Goal: Contribute content: Contribute content

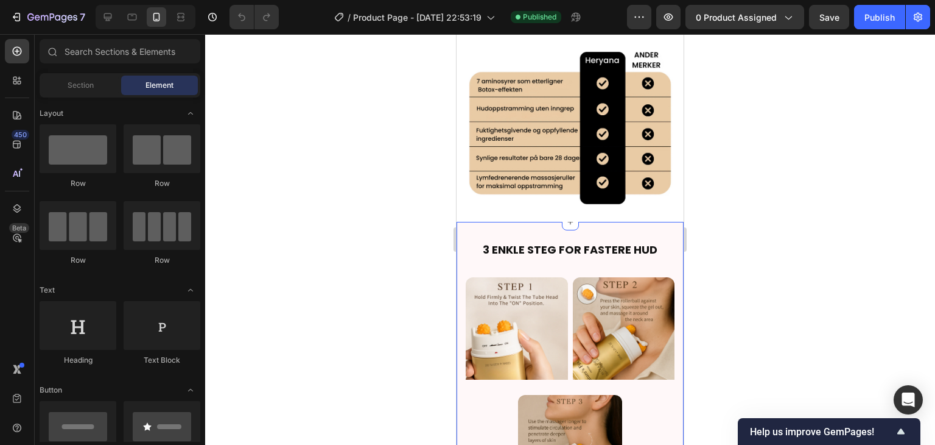
scroll to position [2292, 0]
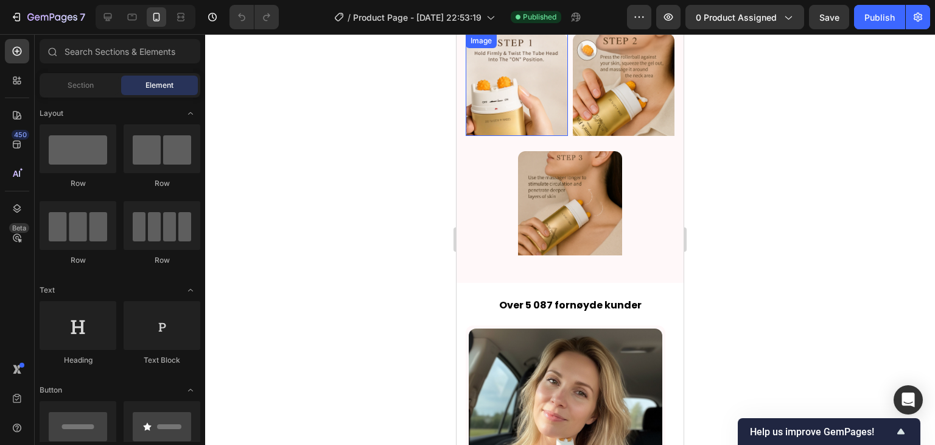
click at [527, 112] on img at bounding box center [517, 84] width 102 height 102
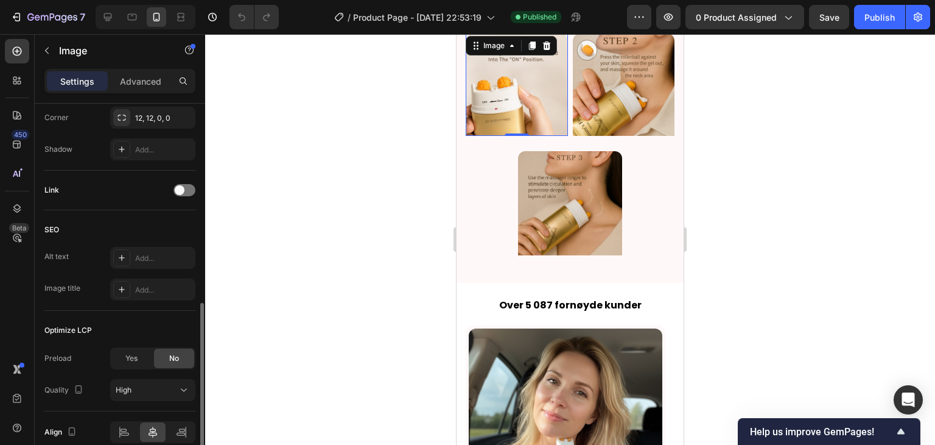
scroll to position [543, 0]
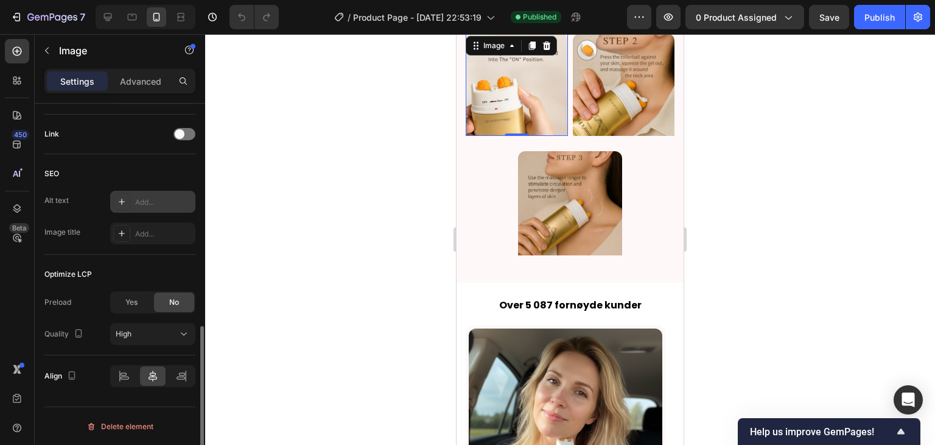
click at [123, 200] on icon at bounding box center [122, 202] width 10 height 10
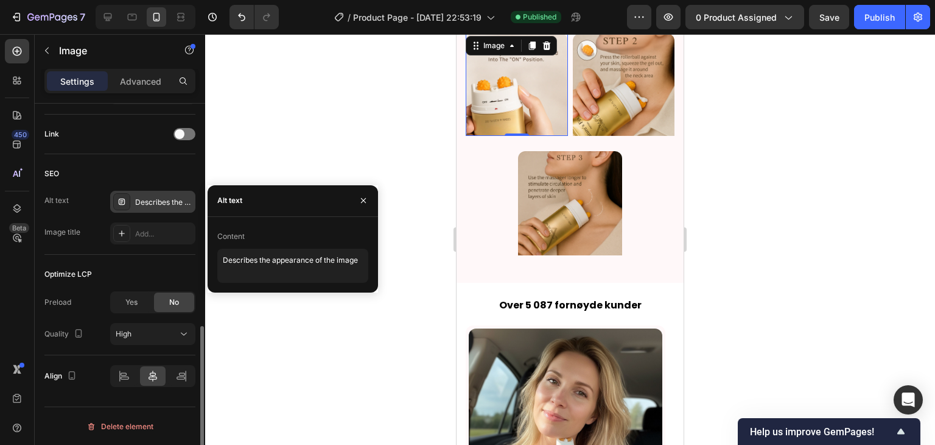
click at [254, 153] on div at bounding box center [570, 239] width 730 height 410
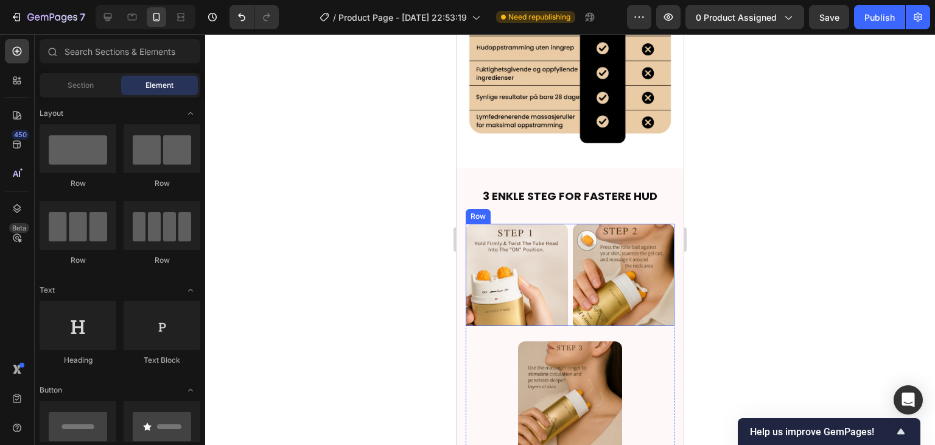
scroll to position [2170, 0]
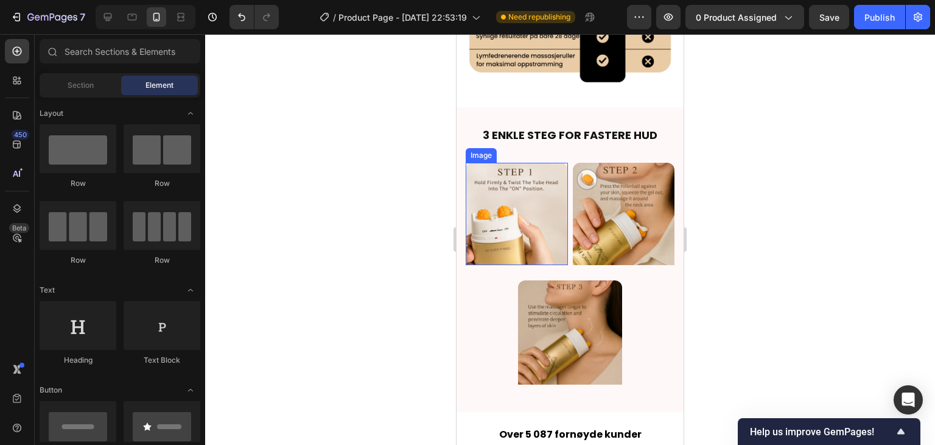
click at [490, 198] on img at bounding box center [517, 214] width 102 height 102
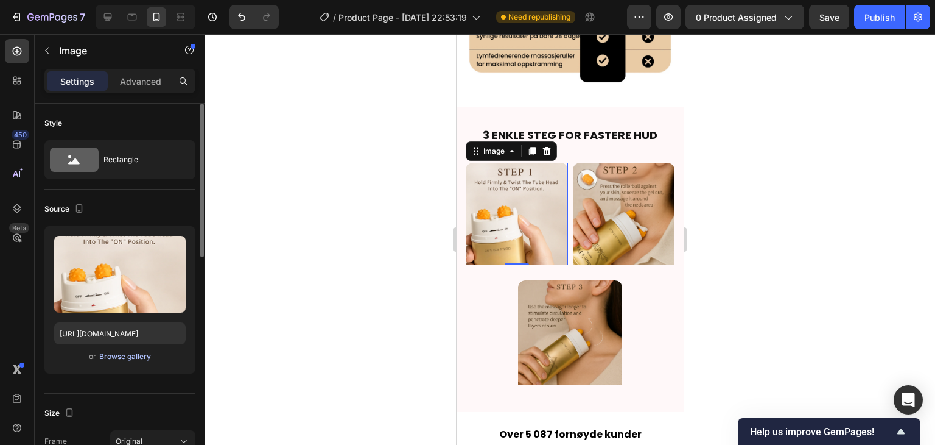
click at [123, 354] on div "Browse gallery" at bounding box center [125, 356] width 52 height 11
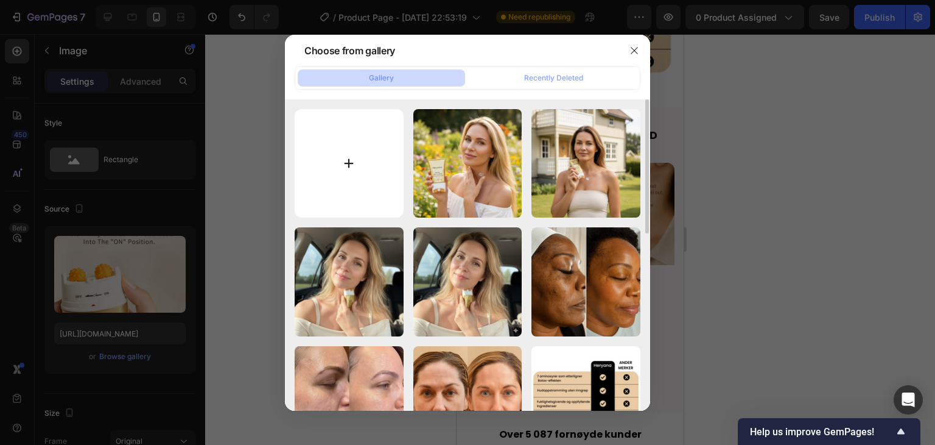
click at [341, 166] on input "file" at bounding box center [349, 163] width 109 height 109
type input "C:\fakepath\22.png"
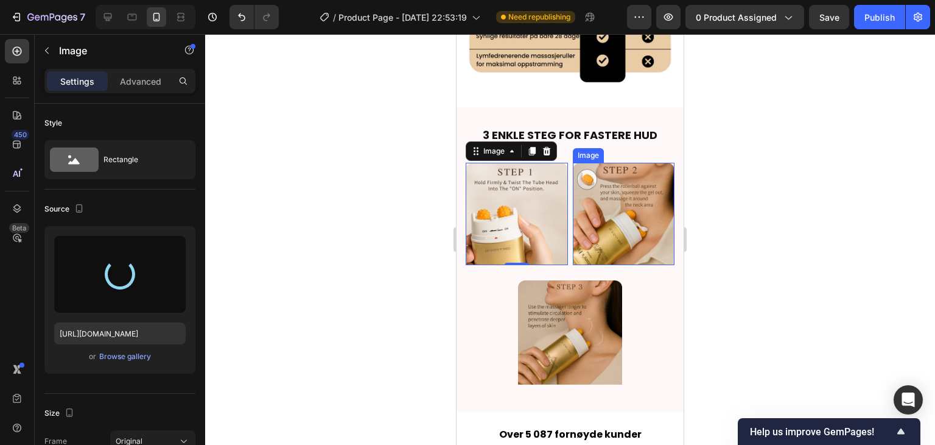
type input "[URL][DOMAIN_NAME]"
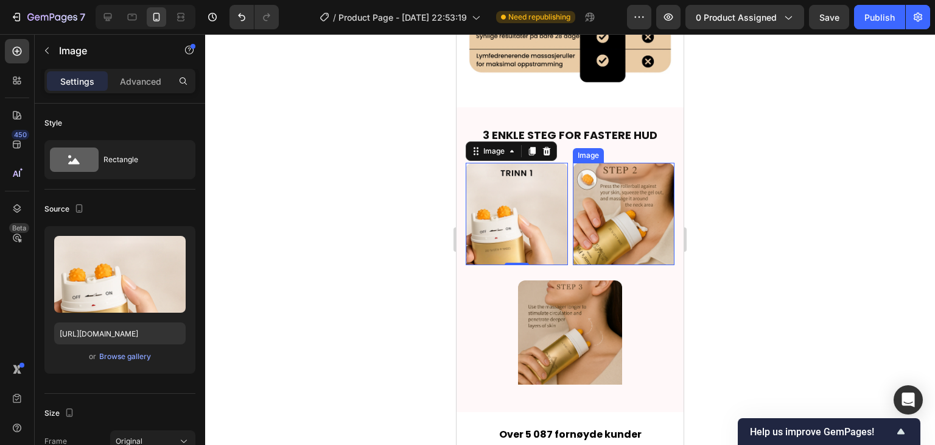
click at [623, 211] on img at bounding box center [624, 214] width 102 height 102
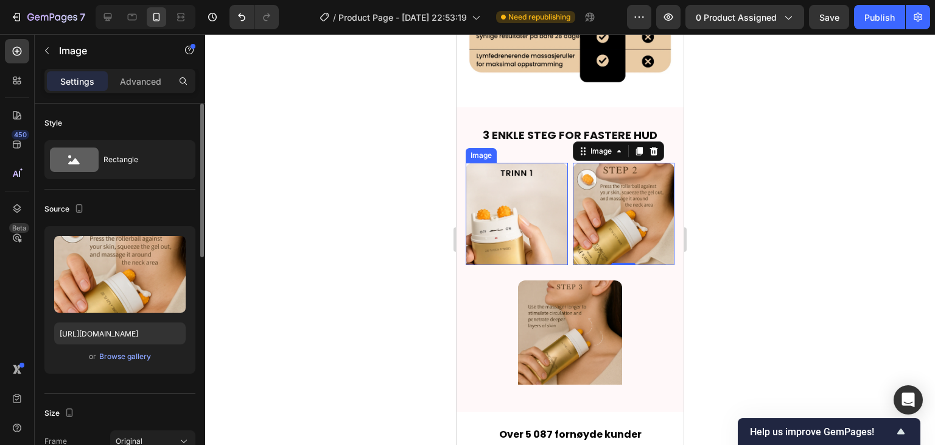
scroll to position [122, 0]
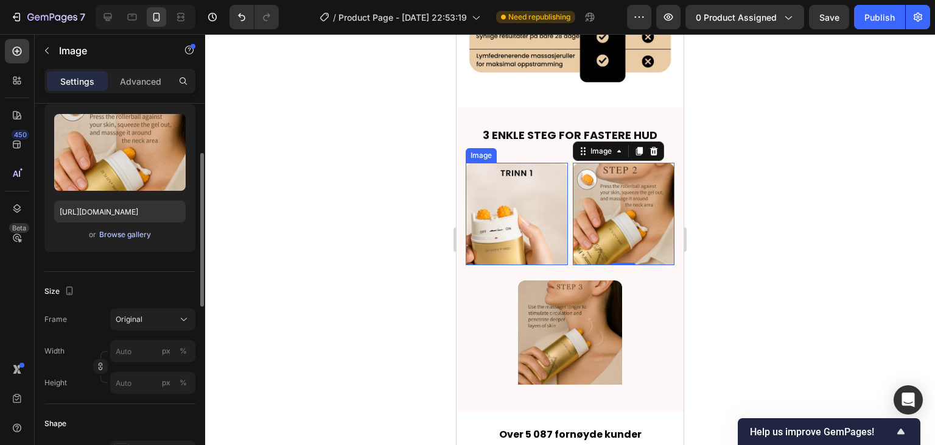
click at [130, 231] on div "Browse gallery" at bounding box center [125, 234] width 52 height 11
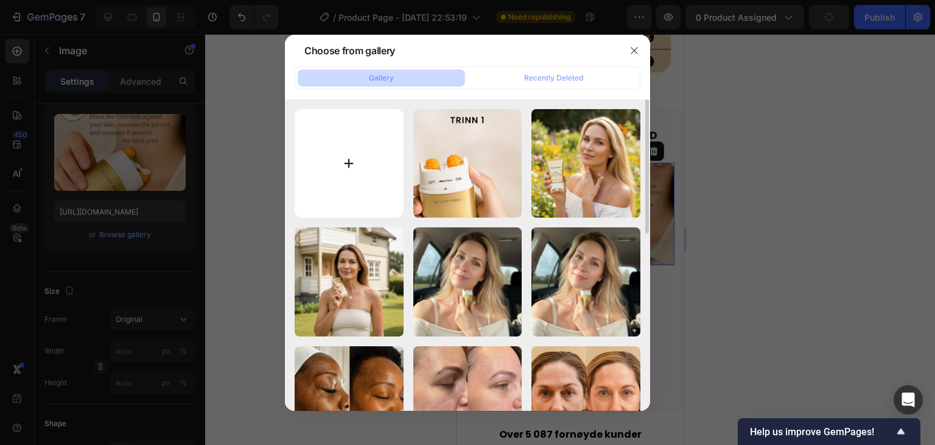
click at [370, 156] on input "file" at bounding box center [349, 163] width 109 height 109
type input "C:\fakepath\23.png"
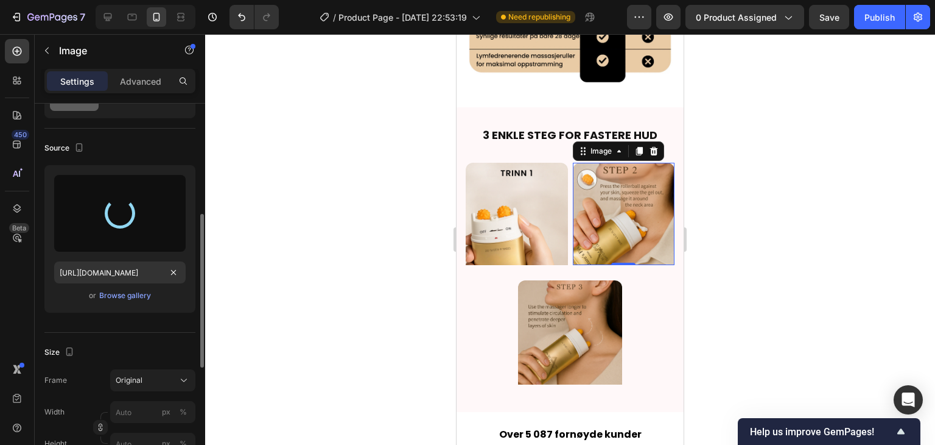
scroll to position [0, 0]
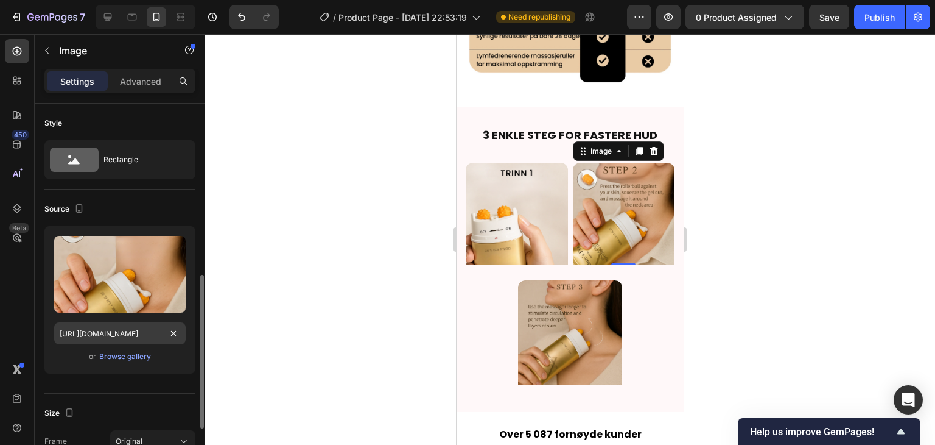
type input "[URL][DOMAIN_NAME]"
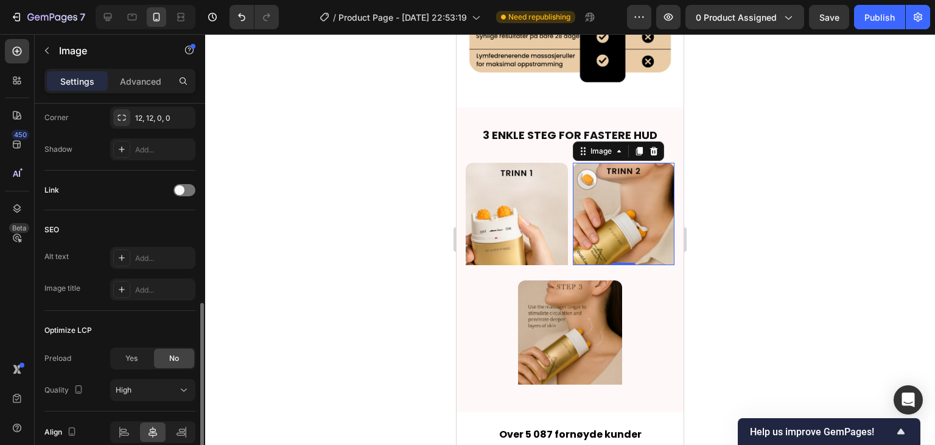
scroll to position [543, 0]
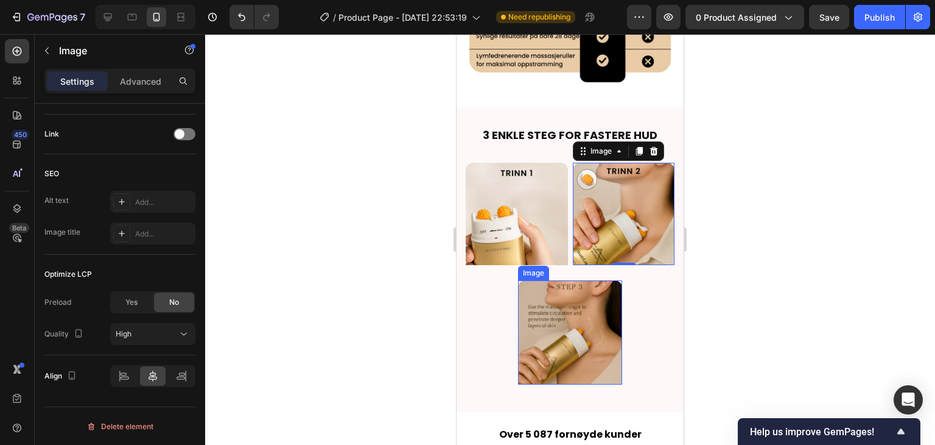
click at [563, 292] on img at bounding box center [570, 332] width 105 height 105
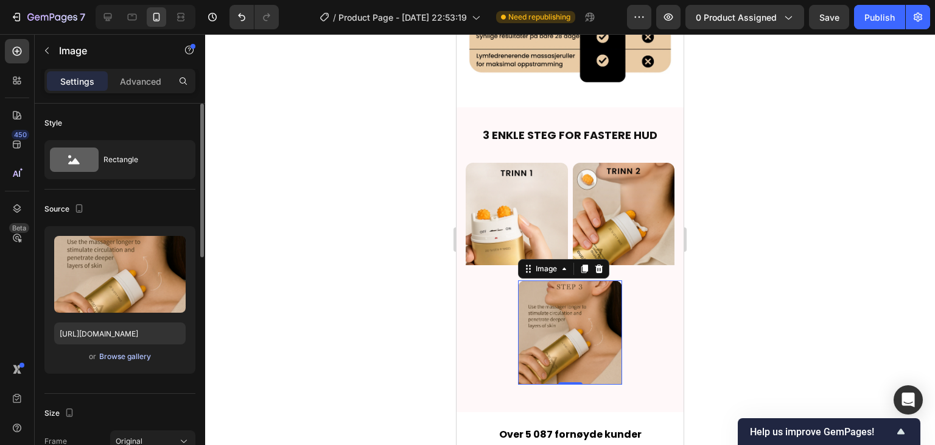
scroll to position [0, 0]
click at [118, 354] on div "Browse gallery" at bounding box center [125, 356] width 52 height 11
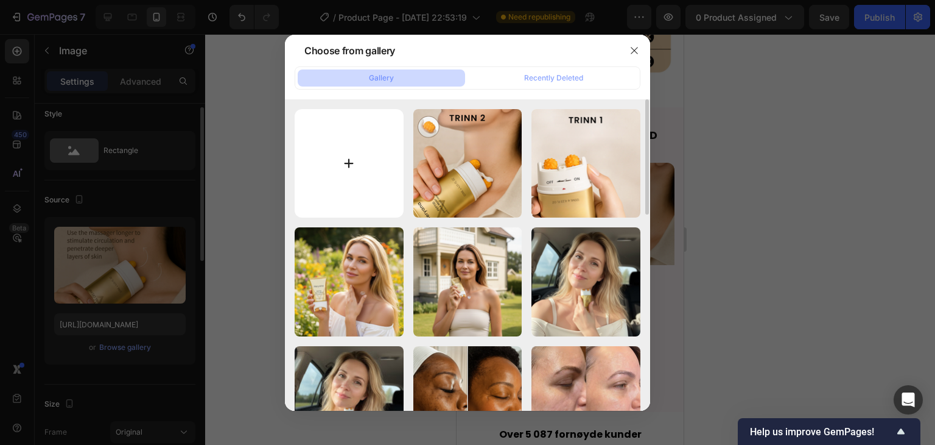
click at [370, 188] on input "file" at bounding box center [349, 163] width 109 height 109
type input "C:\fakepath\24.png"
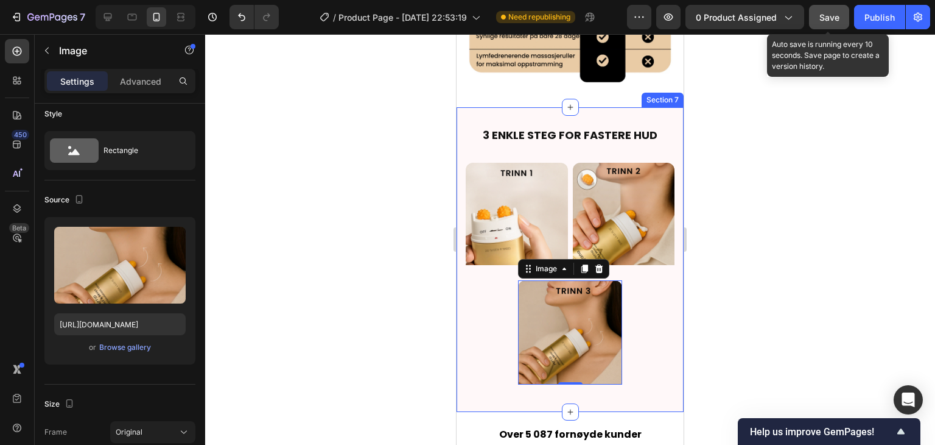
click at [836, 12] on span "Save" at bounding box center [830, 17] width 20 height 10
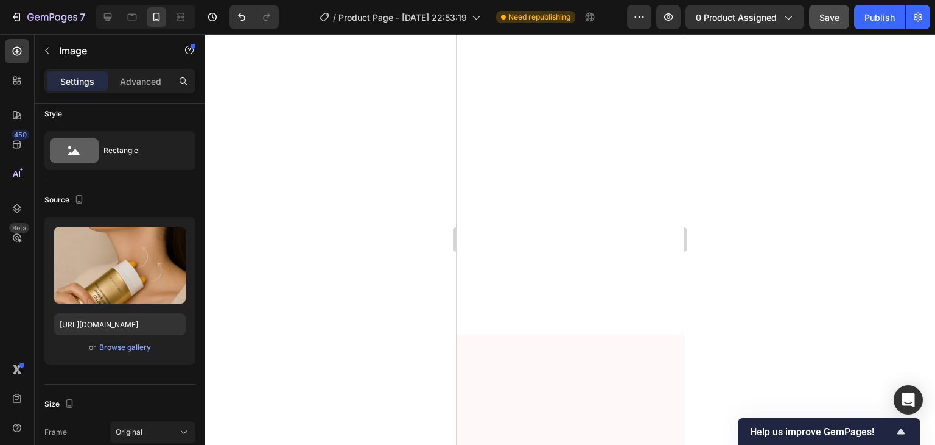
scroll to position [2536, 0]
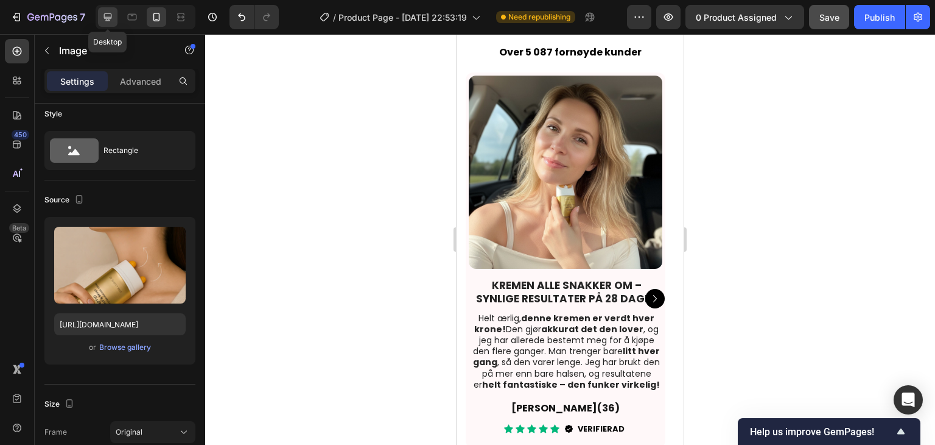
click at [114, 19] on div at bounding box center [107, 16] width 19 height 19
type input "[URL][DOMAIN_NAME]"
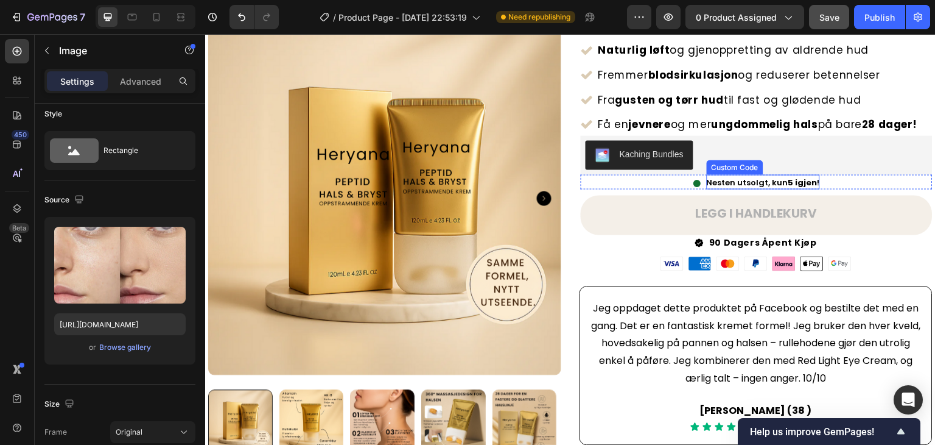
scroll to position [365, 0]
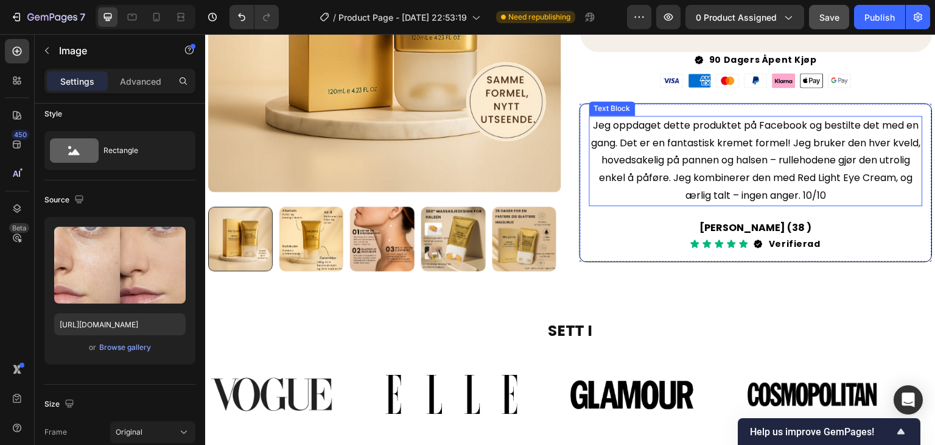
click at [756, 205] on p "Jeg oppdaget dette produktet på Facebook og bestilte det med en gang. Det er en…" at bounding box center [756, 161] width 331 height 88
click at [758, 205] on p "Jeg oppdaget dette produktet på Facebook og bestilte det med en gang. Det er en…" at bounding box center [756, 161] width 331 height 88
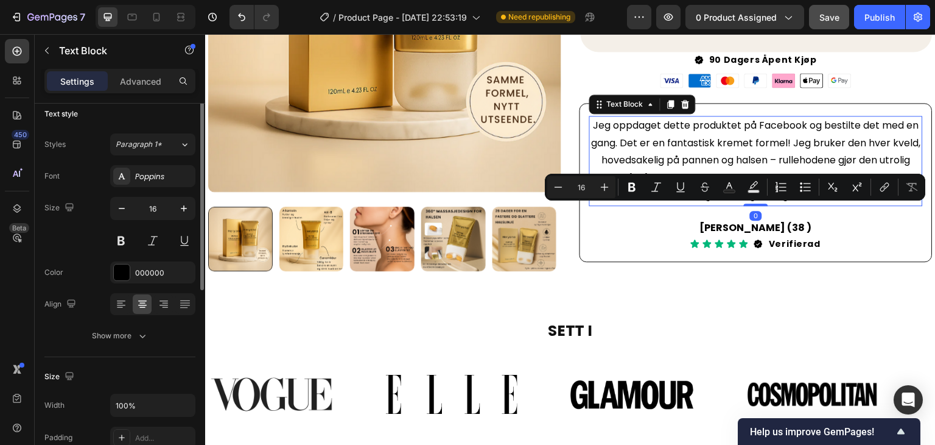
scroll to position [0, 0]
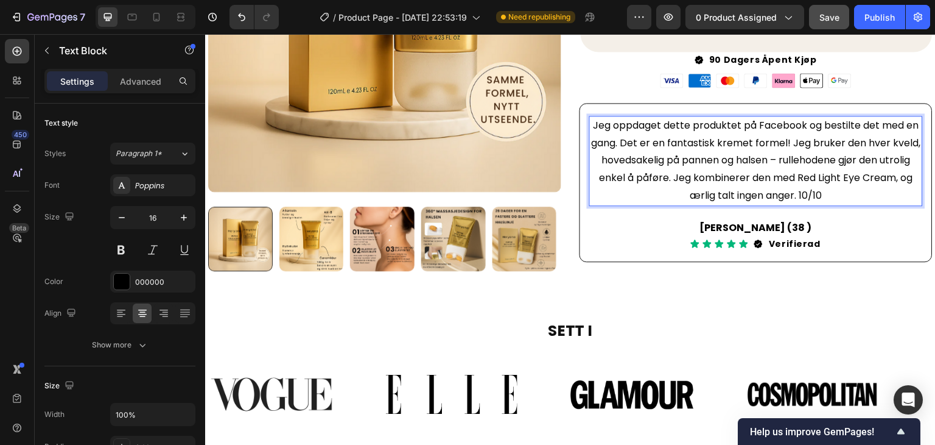
click at [803, 176] on p "Jeg oppdaget dette produktet på Facebook og bestilte det med en gang. Det er en…" at bounding box center [756, 161] width 331 height 88
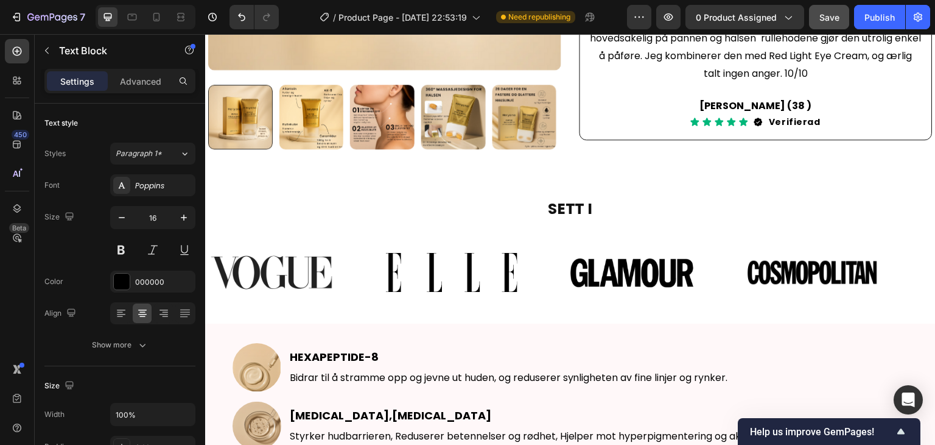
scroll to position [670, 0]
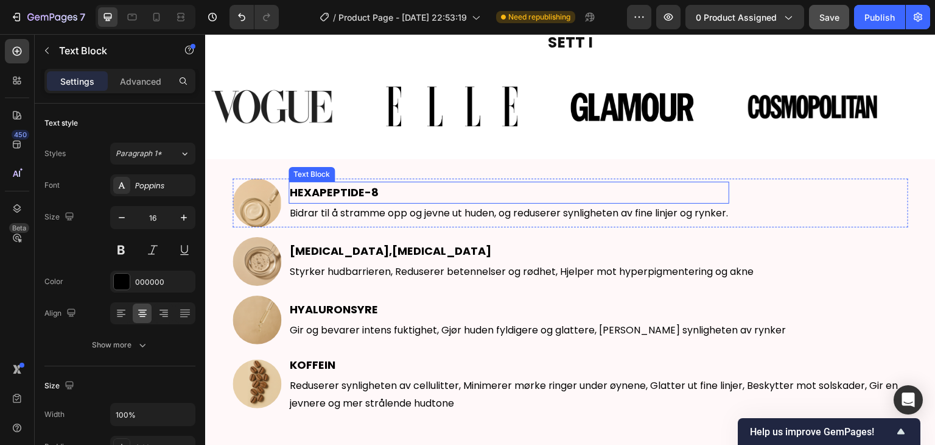
click at [359, 189] on strong "HEXAPEPTIDE-8" at bounding box center [334, 192] width 89 height 15
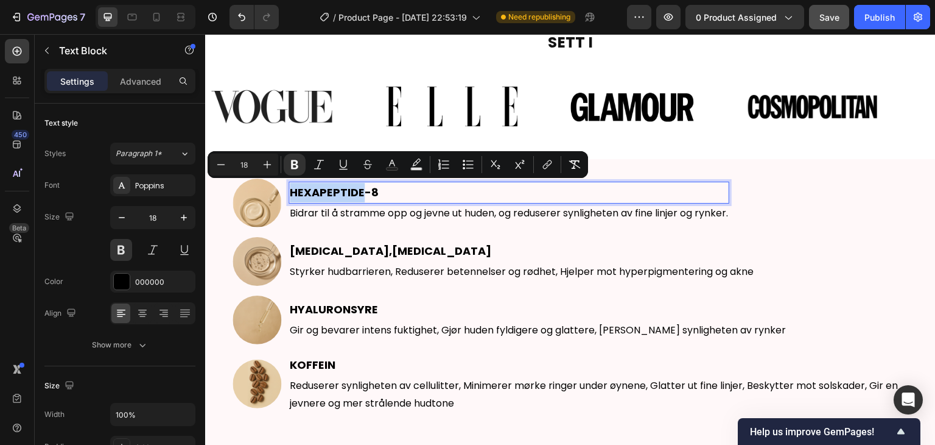
click at [365, 188] on strong "HEXAPEPTIDE-8" at bounding box center [334, 192] width 89 height 15
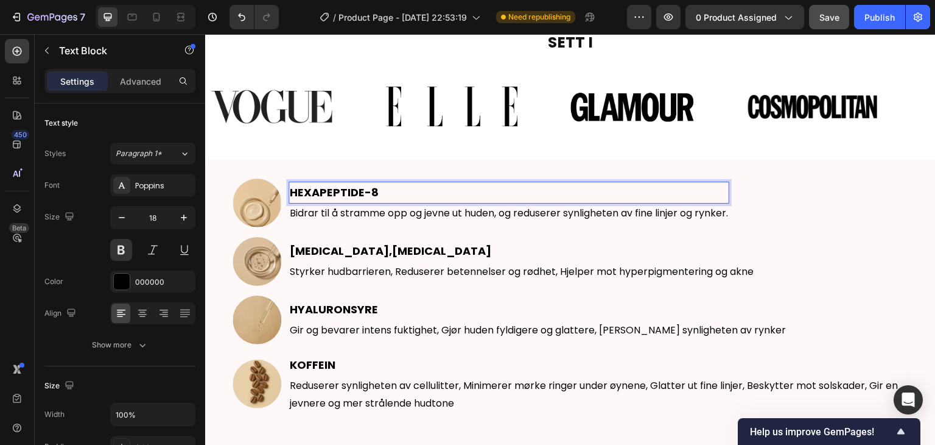
click at [367, 189] on strong "HEXAPEPTIDE-8" at bounding box center [334, 192] width 89 height 15
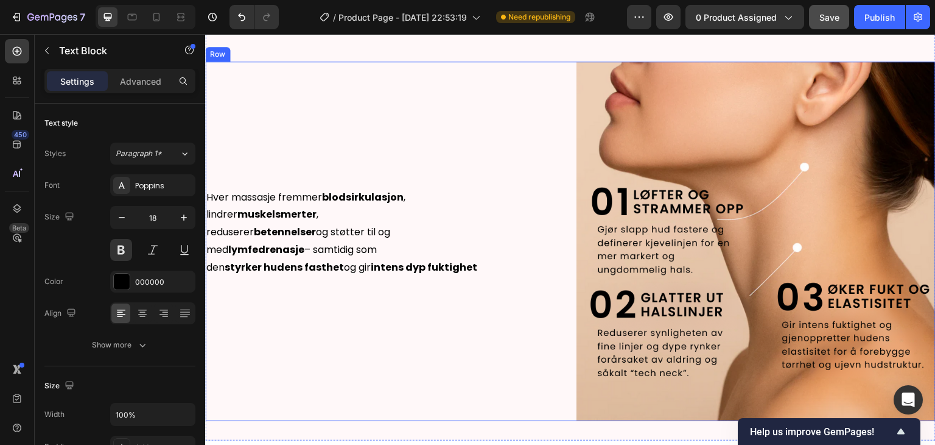
scroll to position [1157, 0]
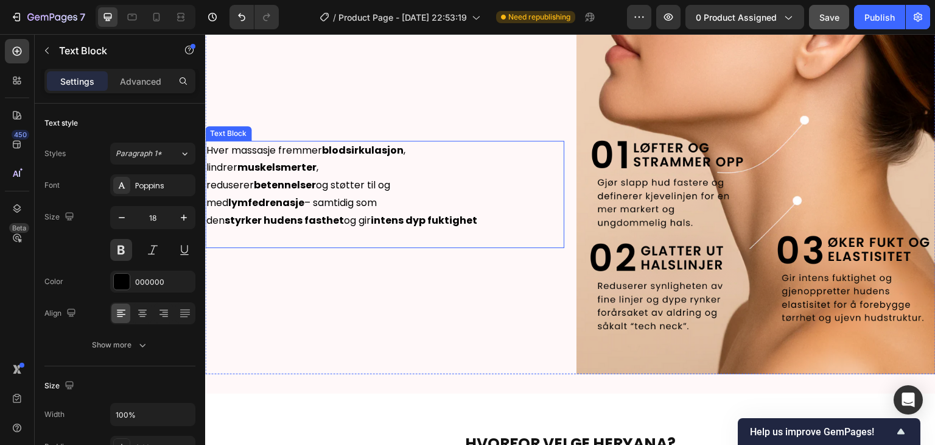
click at [313, 205] on p "med lymfedrenasje – samtidig som" at bounding box center [384, 203] width 357 height 18
click at [315, 202] on p "med lymfedrenasje – samtidig som" at bounding box center [384, 203] width 357 height 18
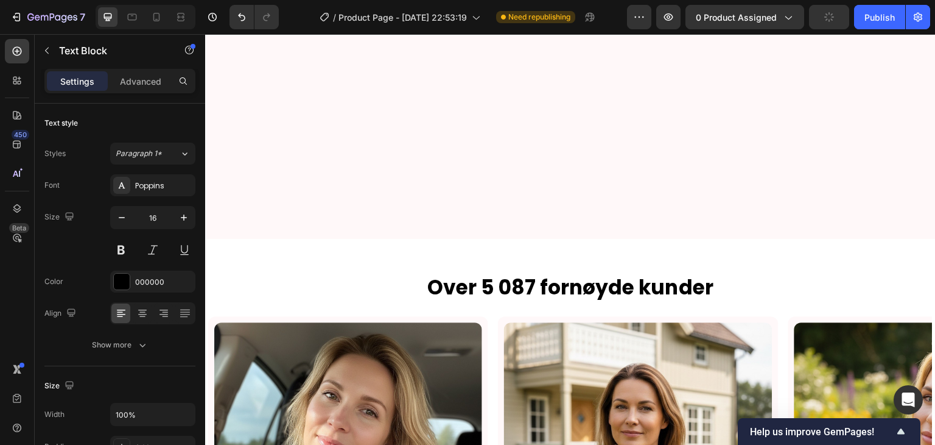
scroll to position [2010, 0]
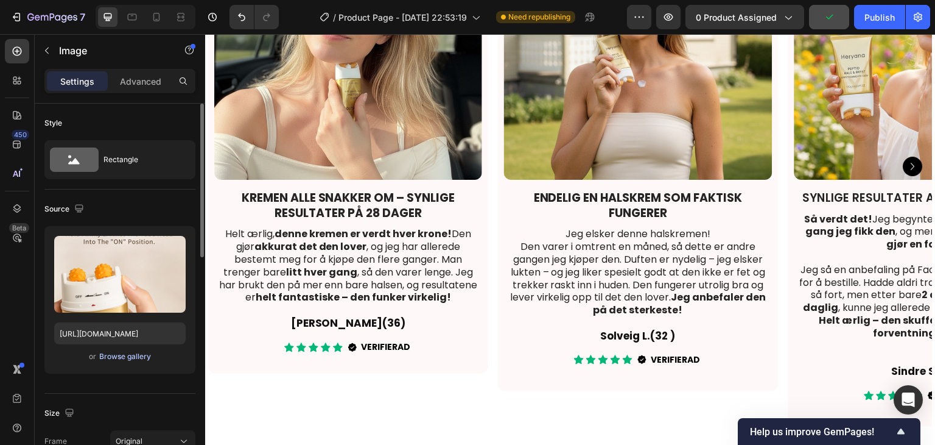
click at [120, 357] on div "Browse gallery" at bounding box center [125, 356] width 52 height 11
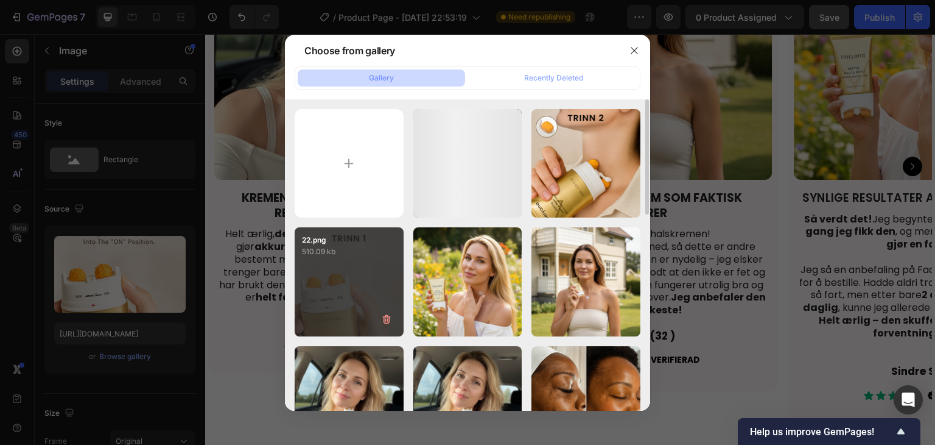
click at [364, 269] on div "22.png 510.09 kb" at bounding box center [349, 281] width 109 height 109
type input "[URL][DOMAIN_NAME]"
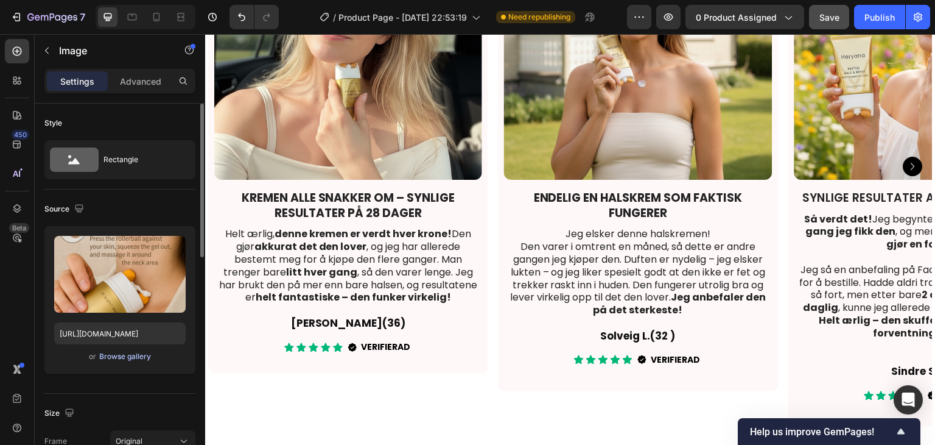
click at [127, 356] on div "Browse gallery" at bounding box center [125, 356] width 52 height 11
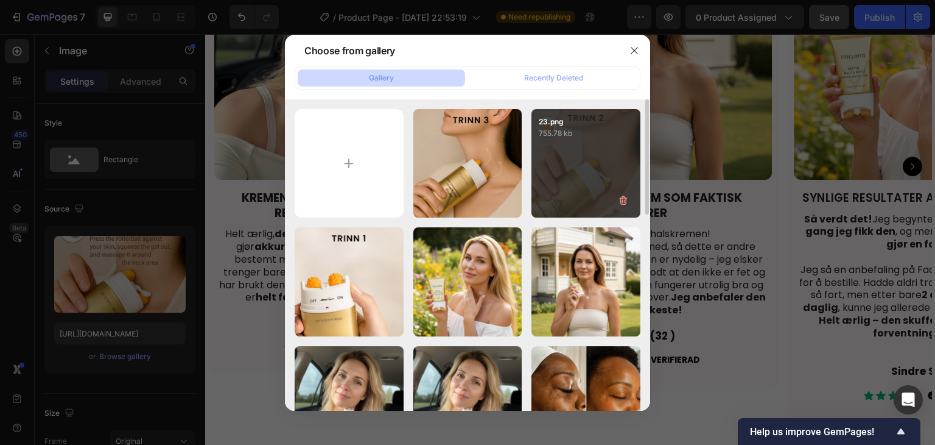
drag, startPoint x: 555, startPoint y: 172, endPoint x: 558, endPoint y: 200, distance: 28.1
click at [556, 172] on div "23.png 755.78 kb" at bounding box center [586, 163] width 109 height 109
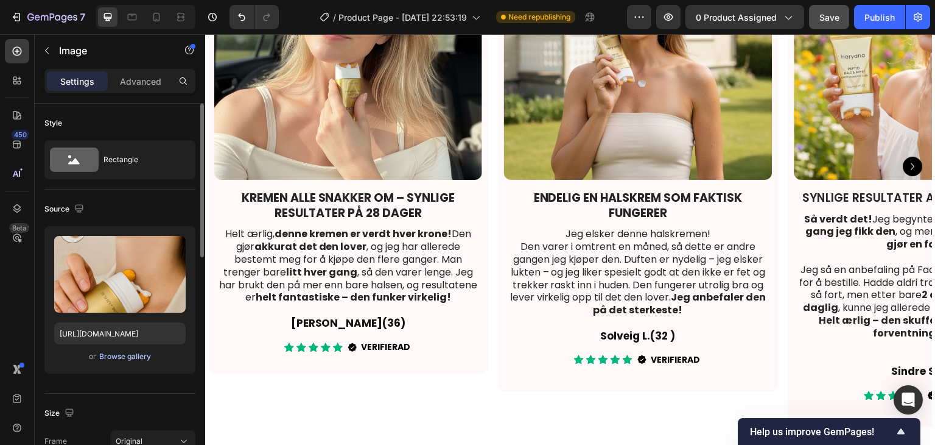
click at [143, 358] on div "Browse gallery" at bounding box center [125, 356] width 52 height 11
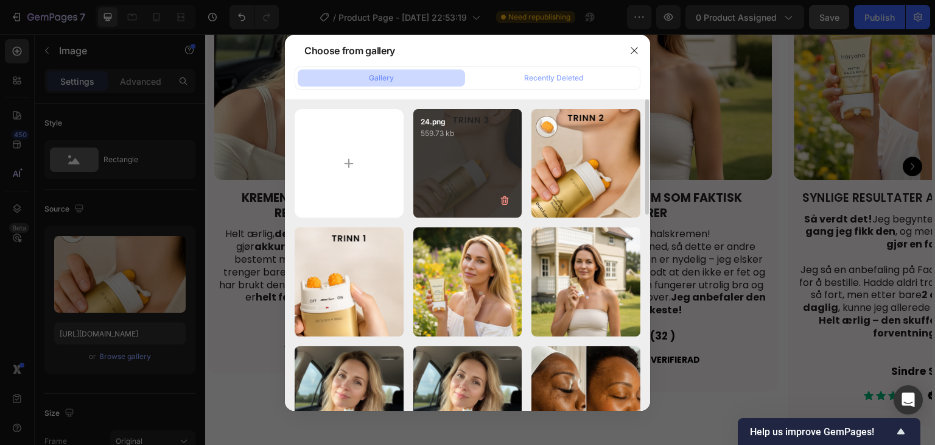
click at [465, 172] on div "24.png 559.73 kb" at bounding box center [468, 163] width 109 height 109
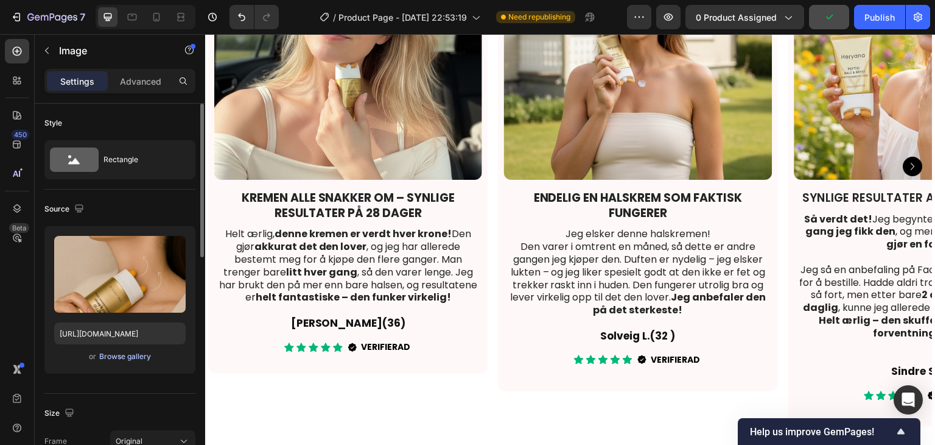
click at [124, 354] on div "Browse gallery" at bounding box center [125, 356] width 52 height 11
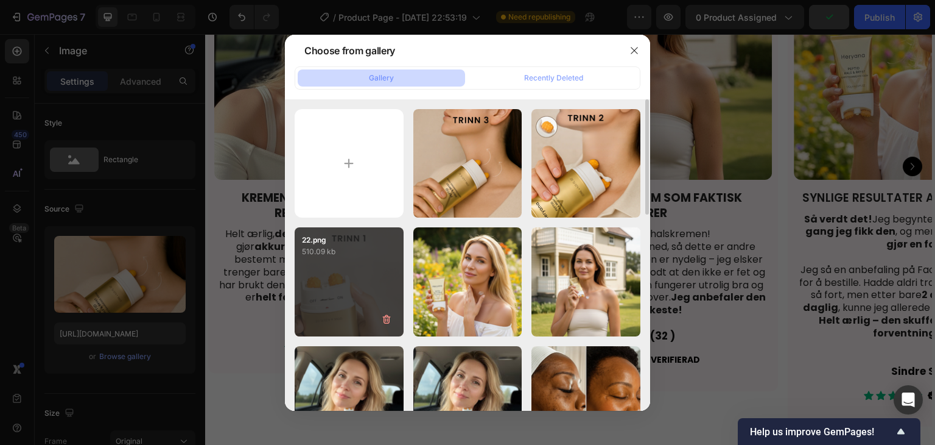
drag, startPoint x: 572, startPoint y: 174, endPoint x: 368, endPoint y: 249, distance: 217.5
click at [0, 0] on div "23.png 755.78 kb" at bounding box center [0, 0] width 0 height 0
type input "[URL][DOMAIN_NAME]"
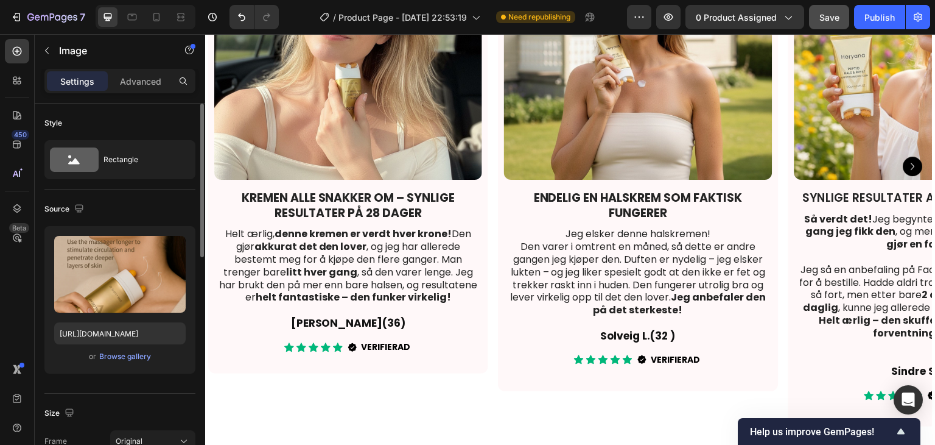
click at [87, 361] on div "or Browse gallery" at bounding box center [120, 356] width 132 height 15
click at [103, 357] on div "Browse gallery" at bounding box center [125, 356] width 52 height 11
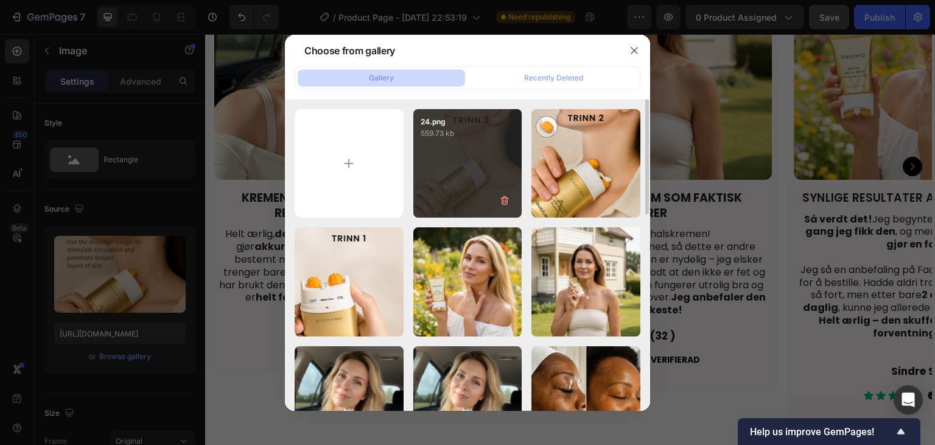
click at [463, 178] on div "24.png 559.73 kb" at bounding box center [468, 163] width 109 height 109
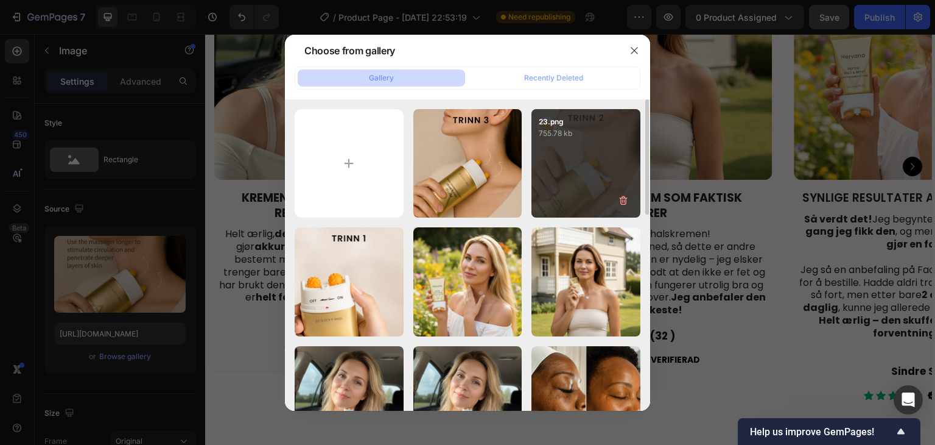
type input "[URL][DOMAIN_NAME]"
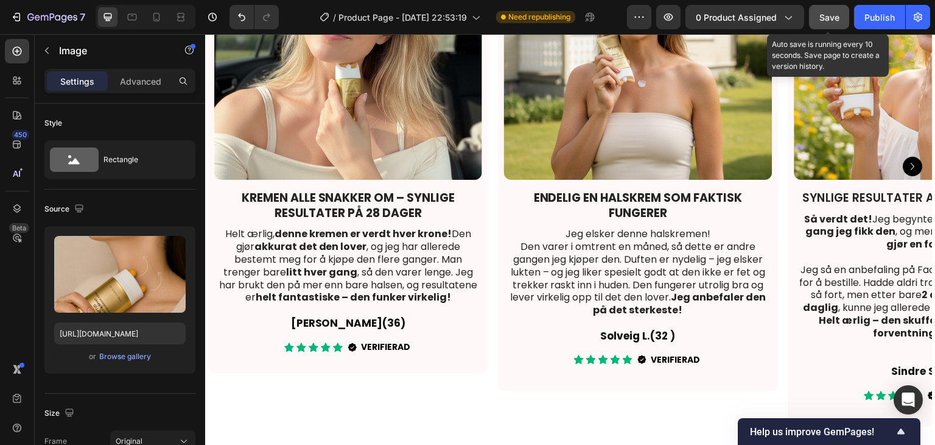
drag, startPoint x: 825, startPoint y: 13, endPoint x: 625, endPoint y: 10, distance: 199.8
click at [825, 13] on span "Save" at bounding box center [830, 17] width 20 height 10
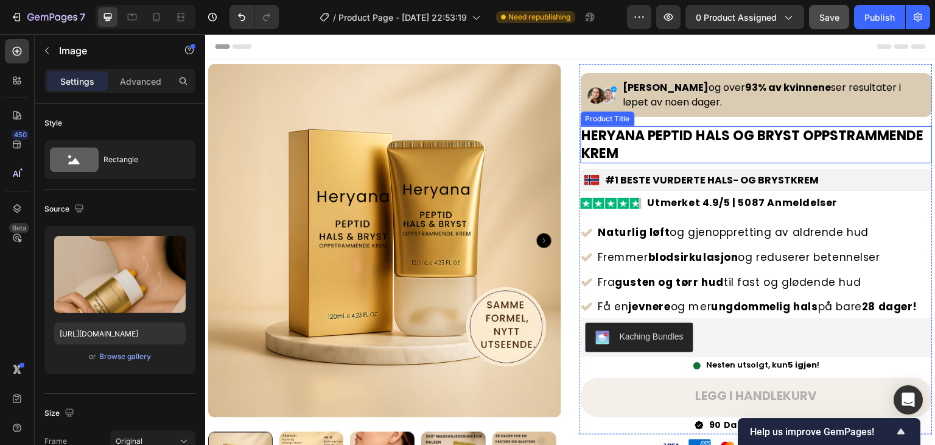
scroll to position [183, 0]
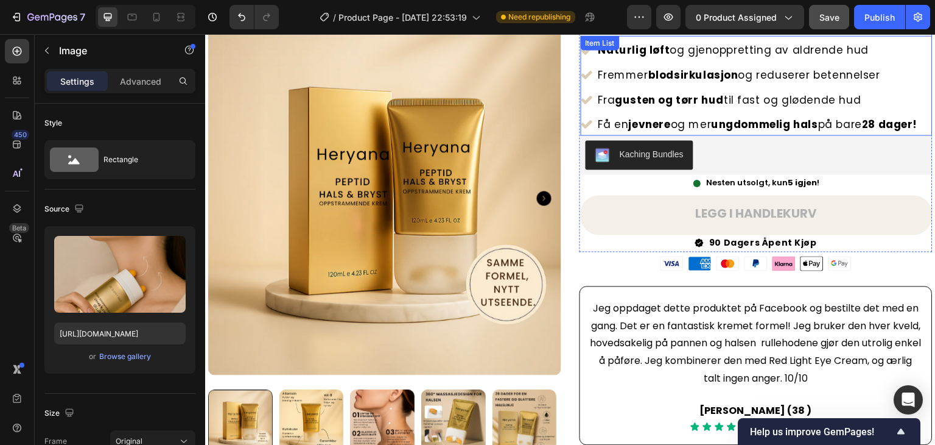
click at [889, 120] on p "Få en jevnere og mer ungdommelig hals på bare 28 dager!" at bounding box center [759, 123] width 320 height 19
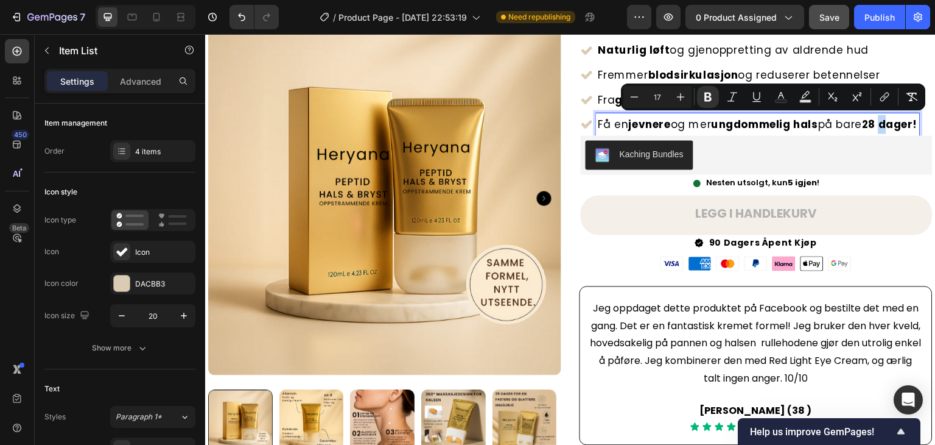
click at [887, 121] on strong "28 dager!" at bounding box center [890, 123] width 55 height 15
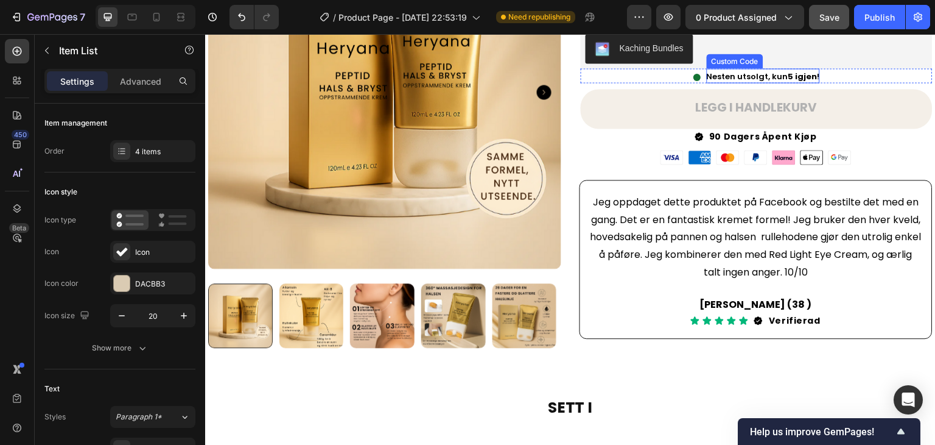
scroll to position [305, 0]
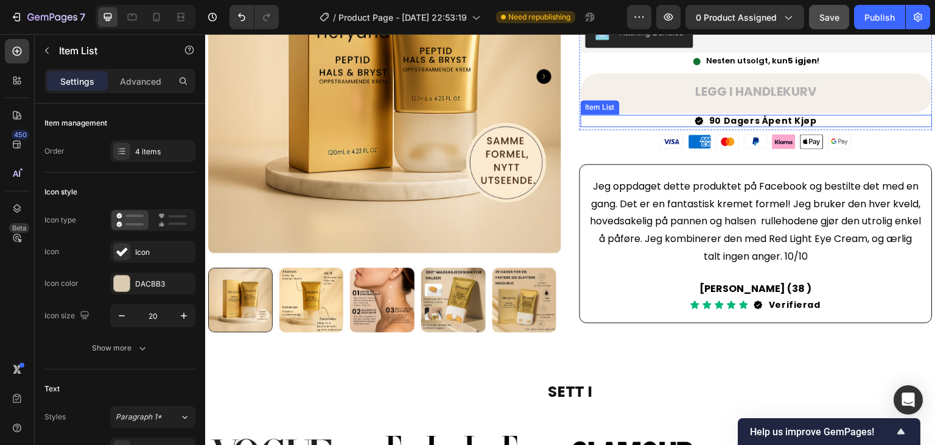
click at [714, 125] on p "90 Dagers Åpent Kjøp" at bounding box center [764, 120] width 108 height 9
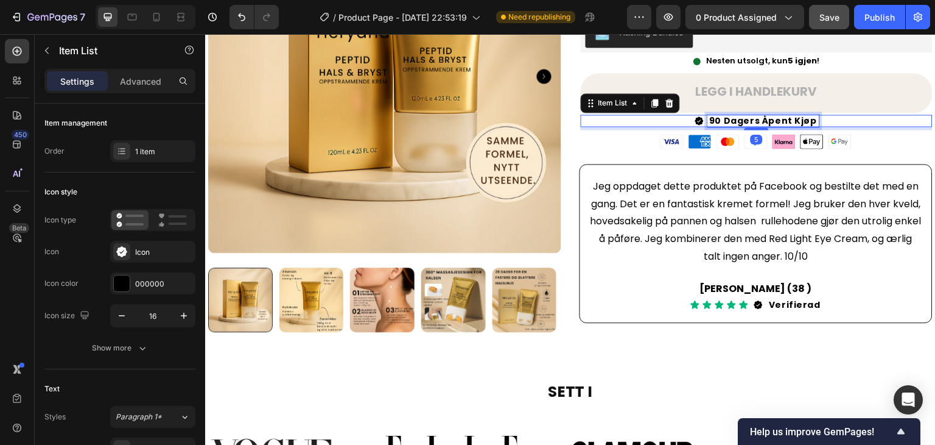
click at [714, 125] on p "90 Dagers Åpent Kjøp" at bounding box center [764, 120] width 108 height 9
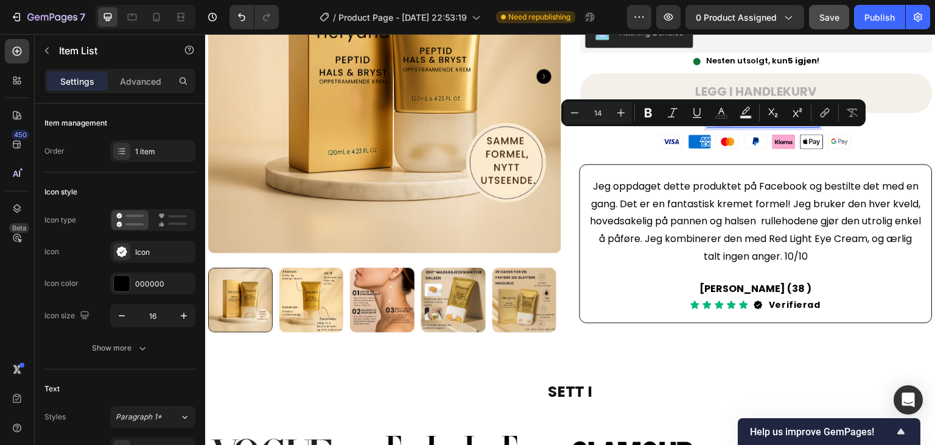
click at [714, 125] on p "90 Dagers Åpent Kjøp" at bounding box center [764, 120] width 108 height 9
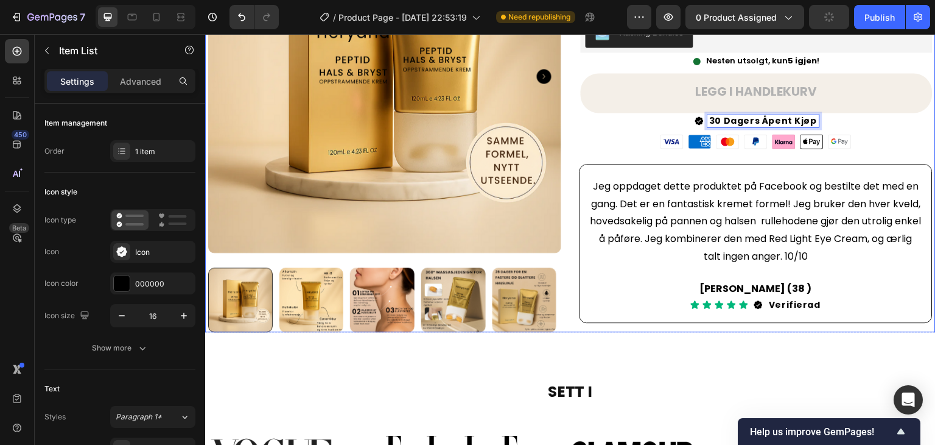
click at [861, 167] on div "Image [PERSON_NAME] og over 93% av kvinnene ser resultater i løpet av noen dage…" at bounding box center [756, 45] width 353 height 572
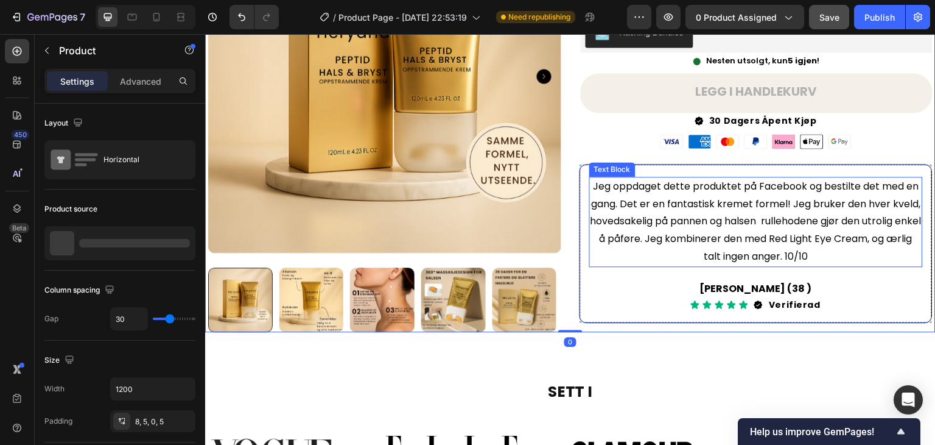
scroll to position [487, 0]
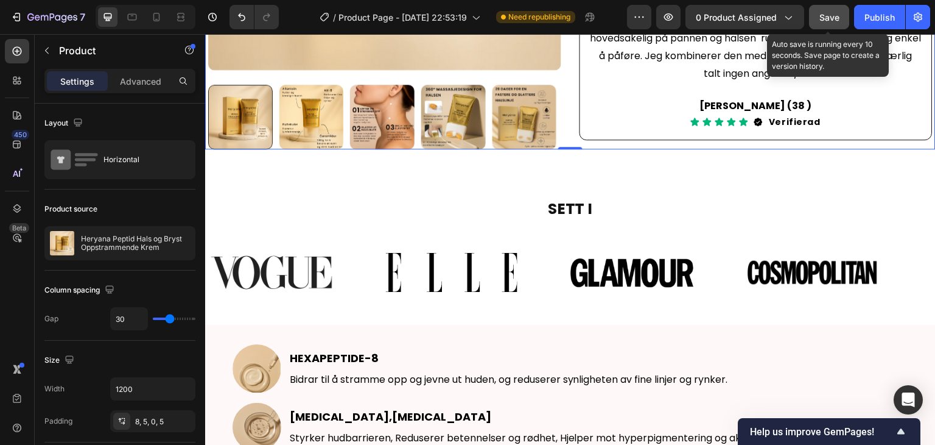
drag, startPoint x: 823, startPoint y: 15, endPoint x: 596, endPoint y: 113, distance: 247.4
click at [823, 15] on span "Save" at bounding box center [830, 17] width 20 height 10
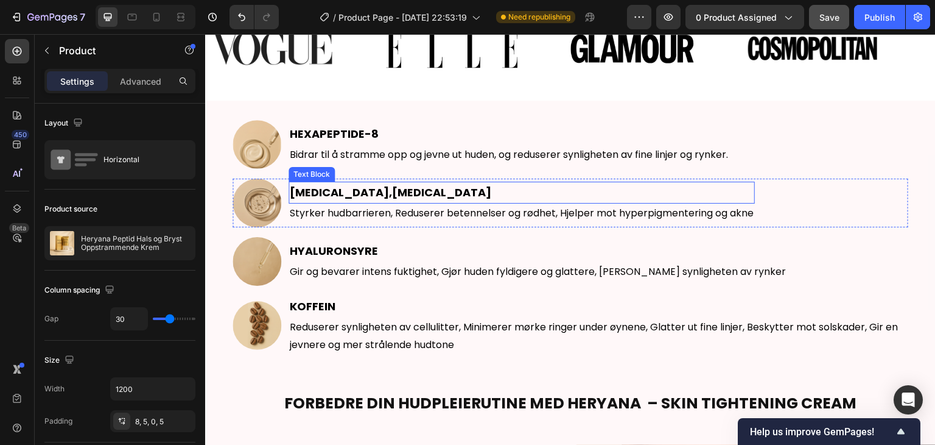
scroll to position [716, 0]
